Goal: Obtain resource: Obtain resource

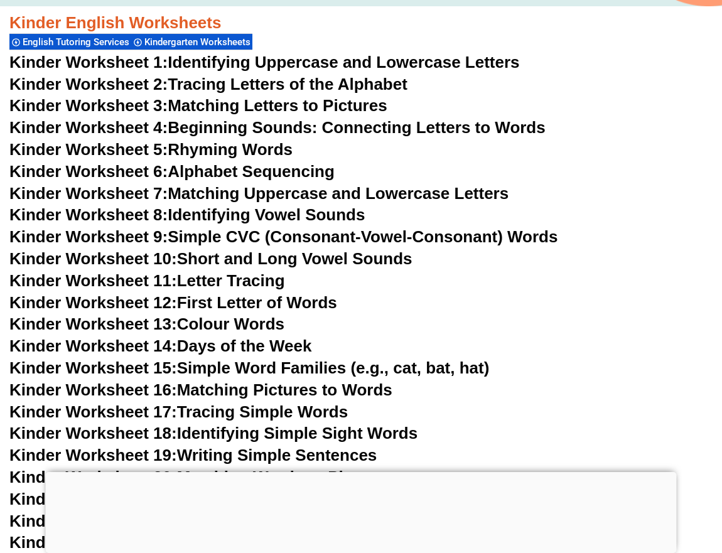
scroll to position [377, 0]
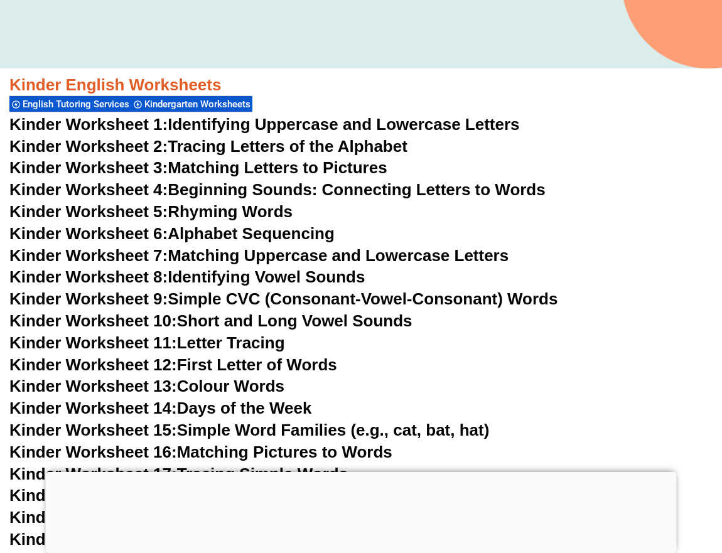
drag, startPoint x: 397, startPoint y: 146, endPoint x: 435, endPoint y: 148, distance: 37.8
click at [397, 146] on link "Kinder Worksheet 2: Tracing Letters of the Alphabet" at bounding box center [208, 146] width 398 height 19
click at [254, 210] on link "Kinder Worksheet 5: Rhyming Words" at bounding box center [150, 211] width 283 height 19
click at [339, 276] on link "Kinder Worksheet 8: Identifying Vowel Sounds" at bounding box center [187, 277] width 356 height 19
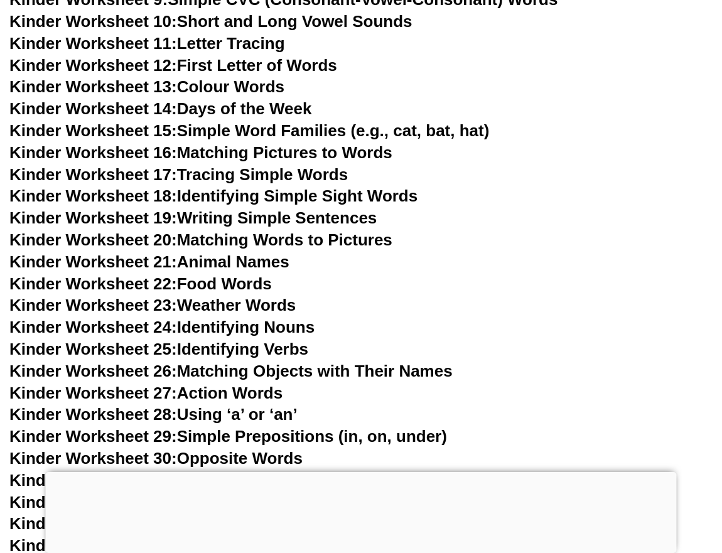
scroll to position [691, 0]
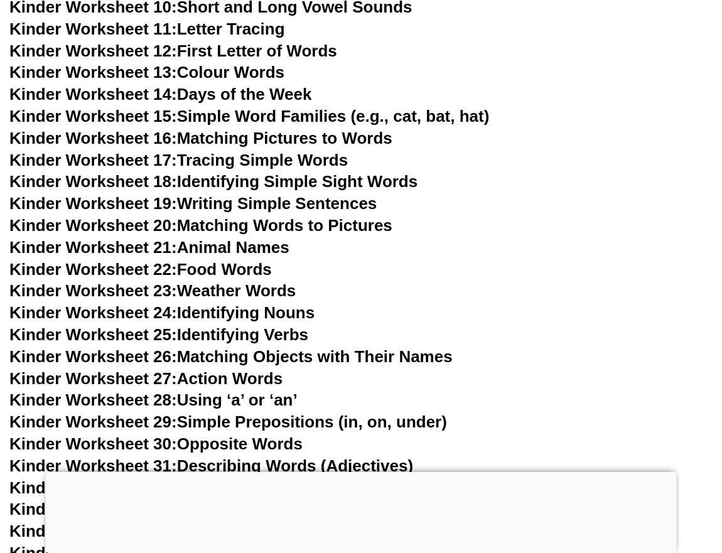
click at [264, 249] on link "Kinder Worksheet 21: Animal Names" at bounding box center [149, 247] width 280 height 19
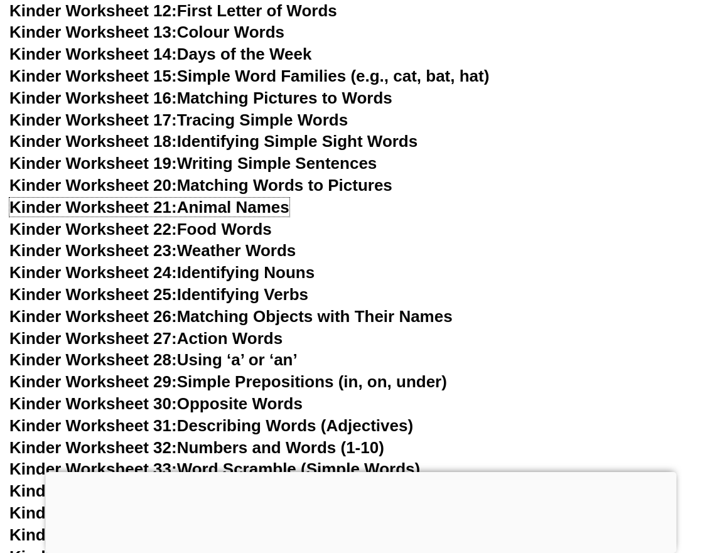
scroll to position [754, 0]
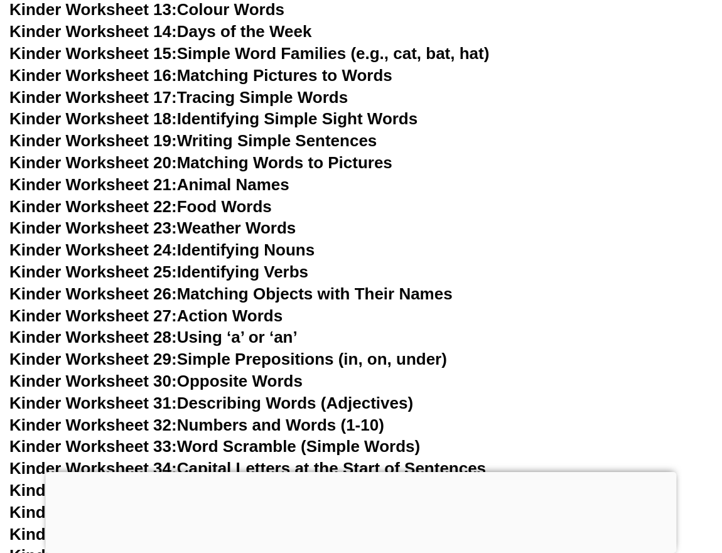
click at [285, 251] on link "Kinder Worksheet 24: Identifying Nouns" at bounding box center [161, 250] width 305 height 19
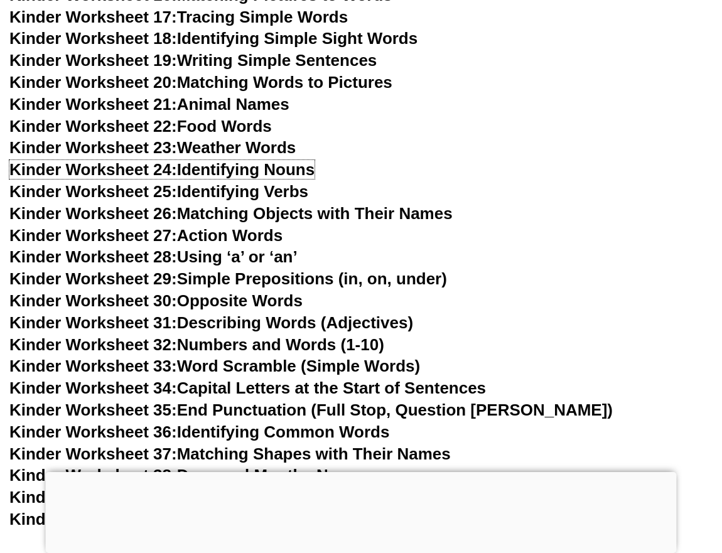
scroll to position [880, 0]
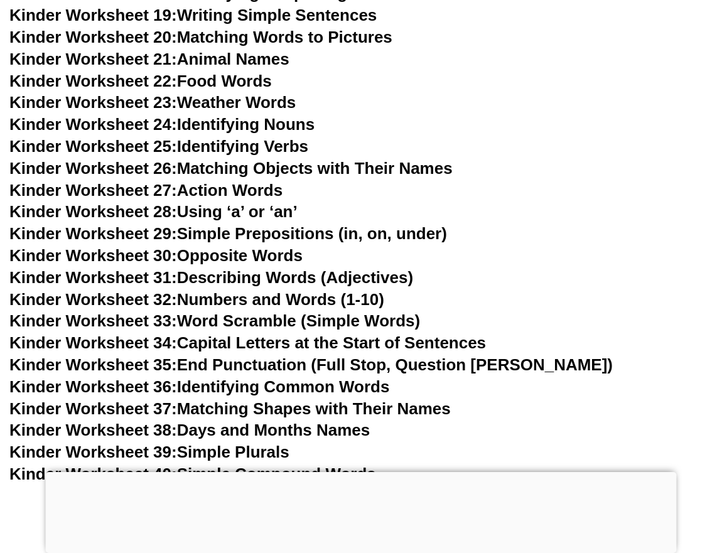
click at [271, 190] on link "Kinder Worksheet 27: Action Words" at bounding box center [145, 190] width 273 height 19
click at [273, 212] on link "Kinder Worksheet 28: Using ‘a’ or ‘an’" at bounding box center [153, 211] width 288 height 19
click at [292, 234] on link "Kinder Worksheet 29: Simple Prepositions (in, on, under)" at bounding box center [228, 233] width 438 height 19
